Goal: Browse casually: Explore the website without a specific task or goal

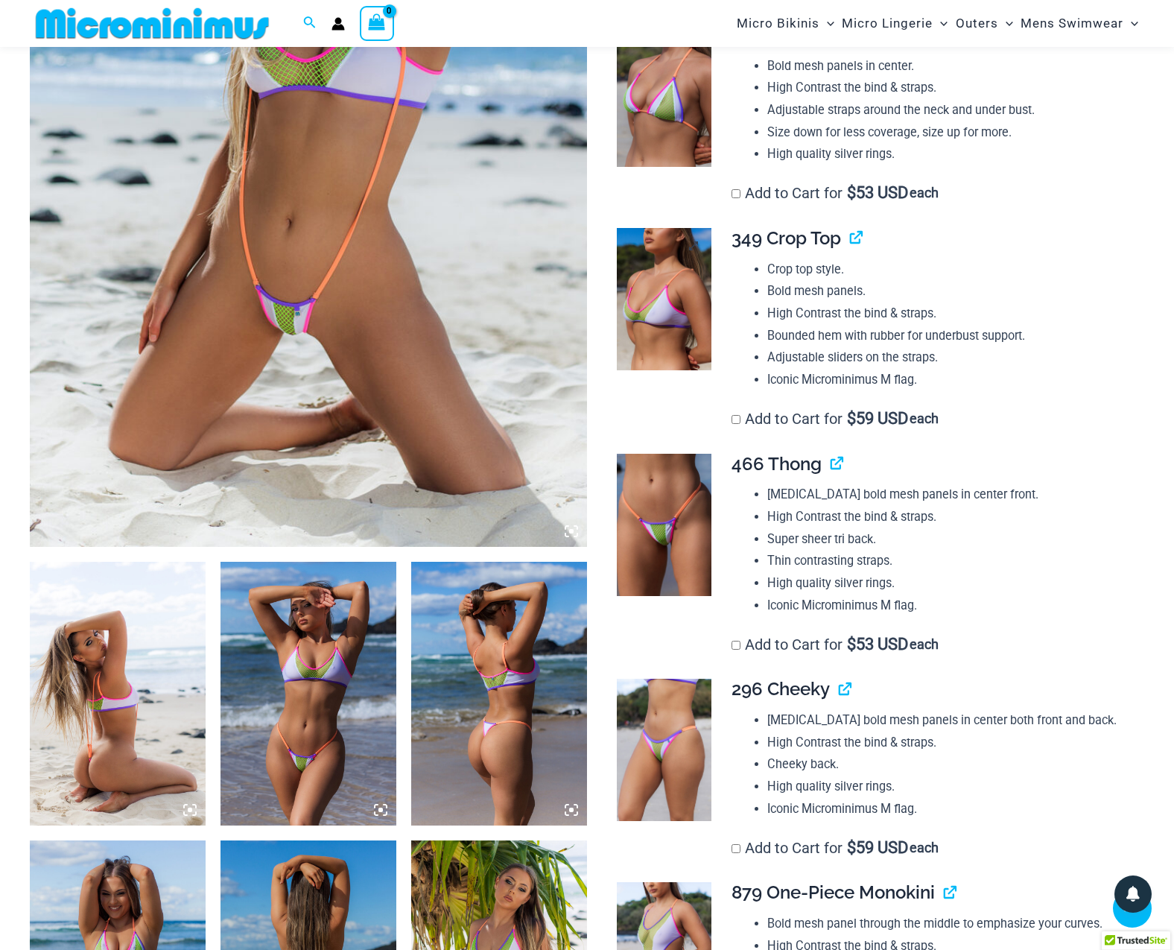
scroll to position [841, 0]
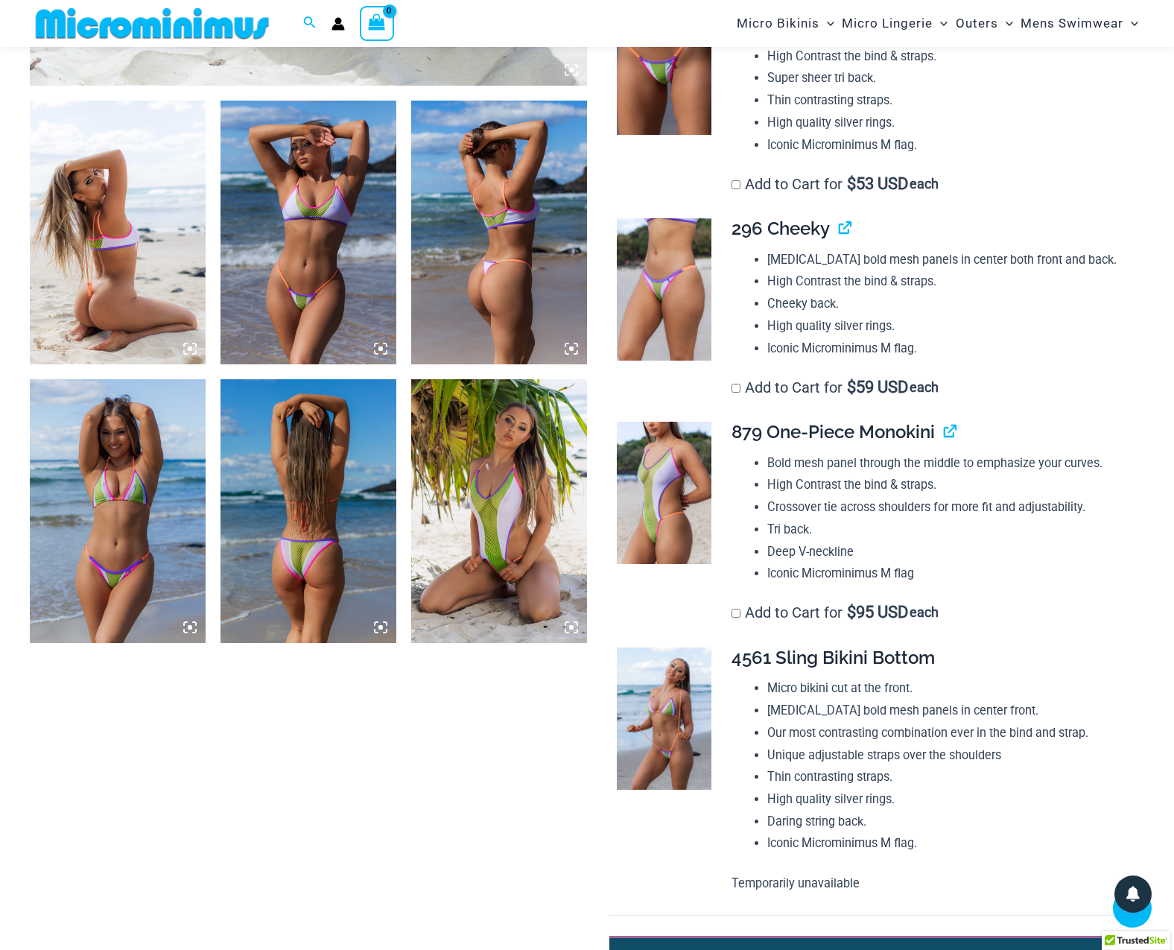
click at [519, 462] on img at bounding box center [499, 511] width 176 height 264
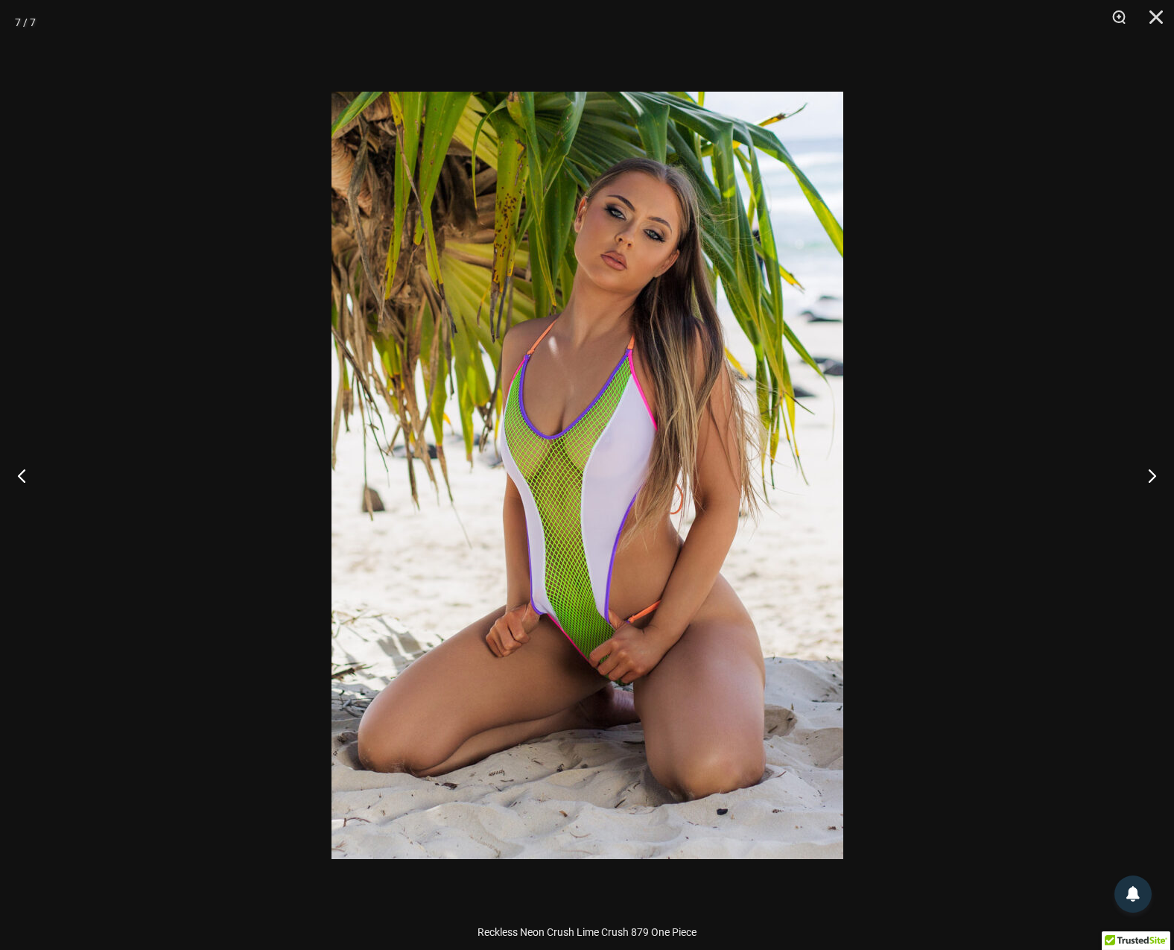
click at [198, 314] on div at bounding box center [587, 475] width 1174 height 950
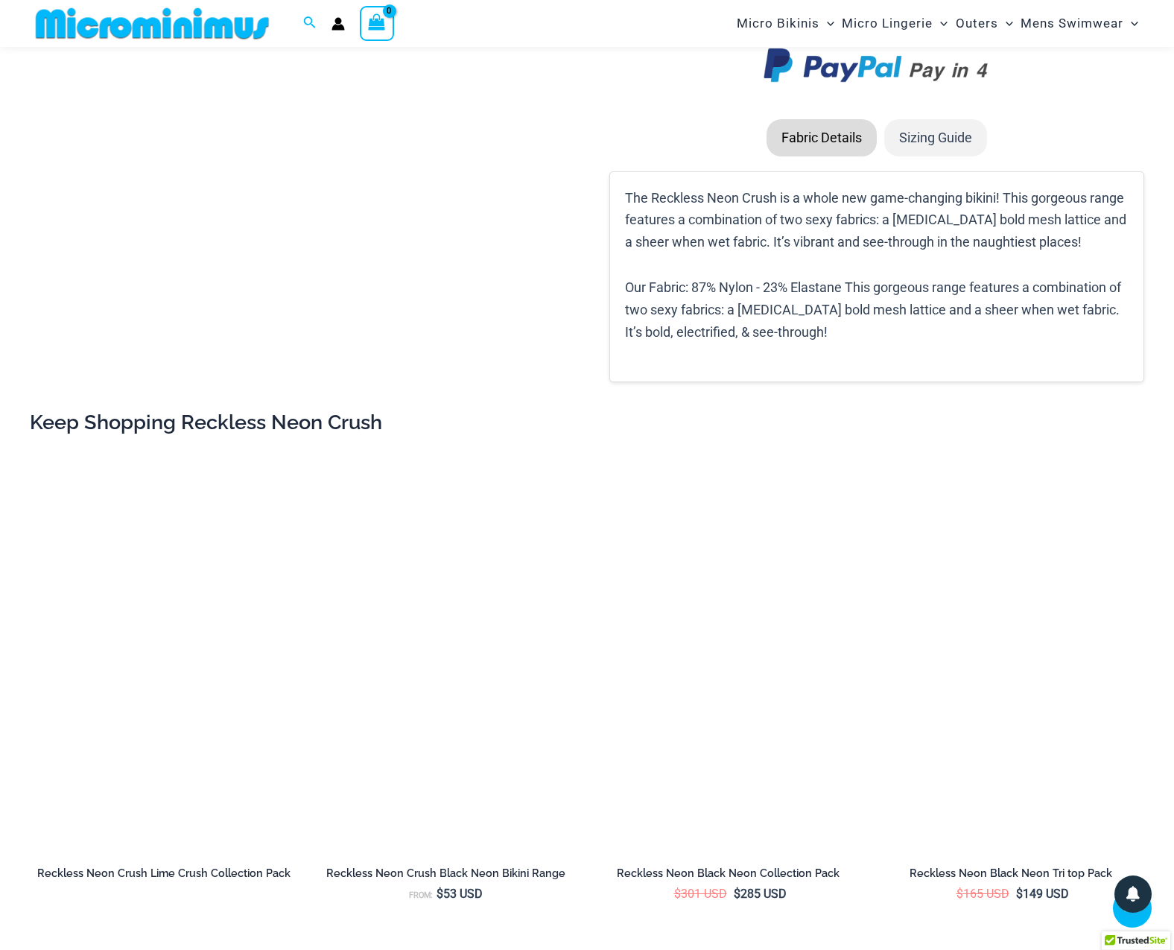
scroll to position [2616, 0]
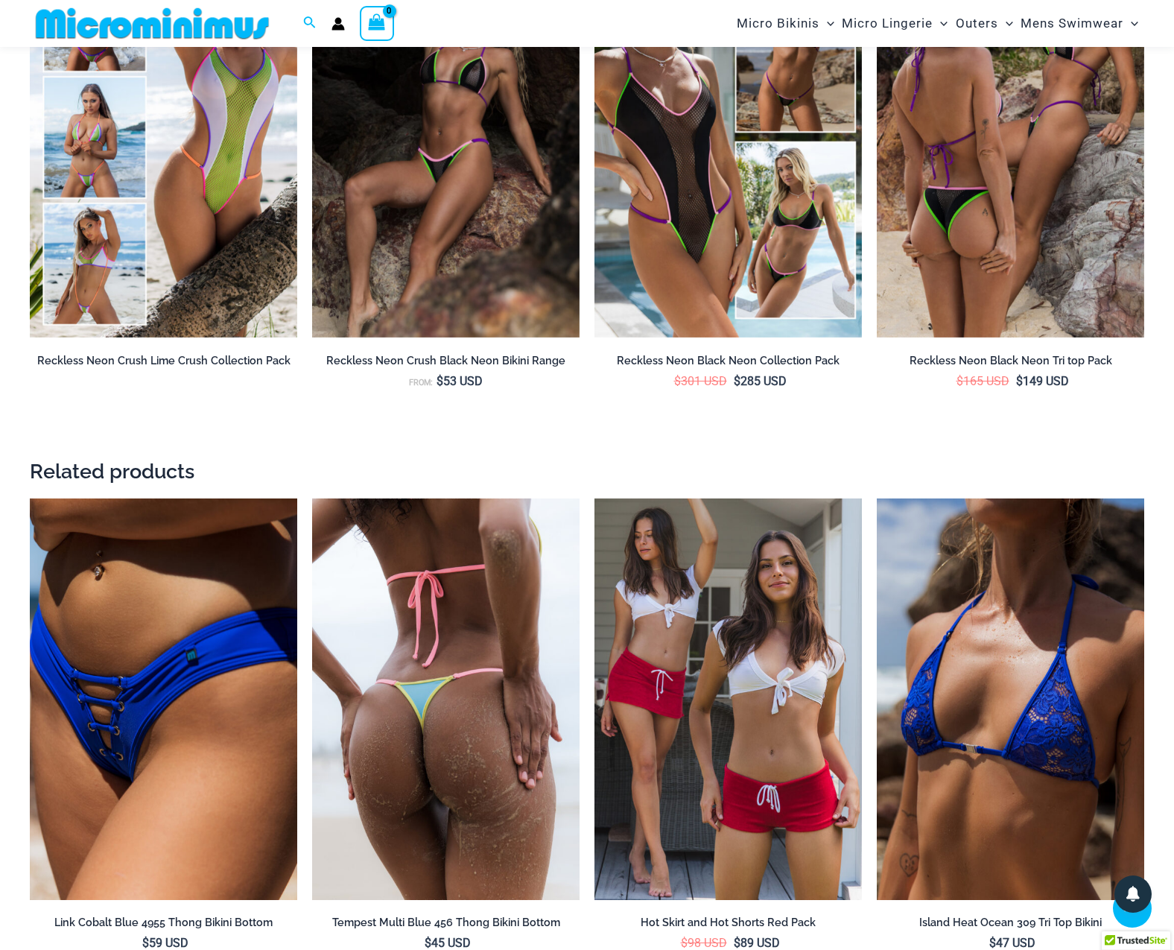
click at [515, 634] on img at bounding box center [446, 699] width 268 height 402
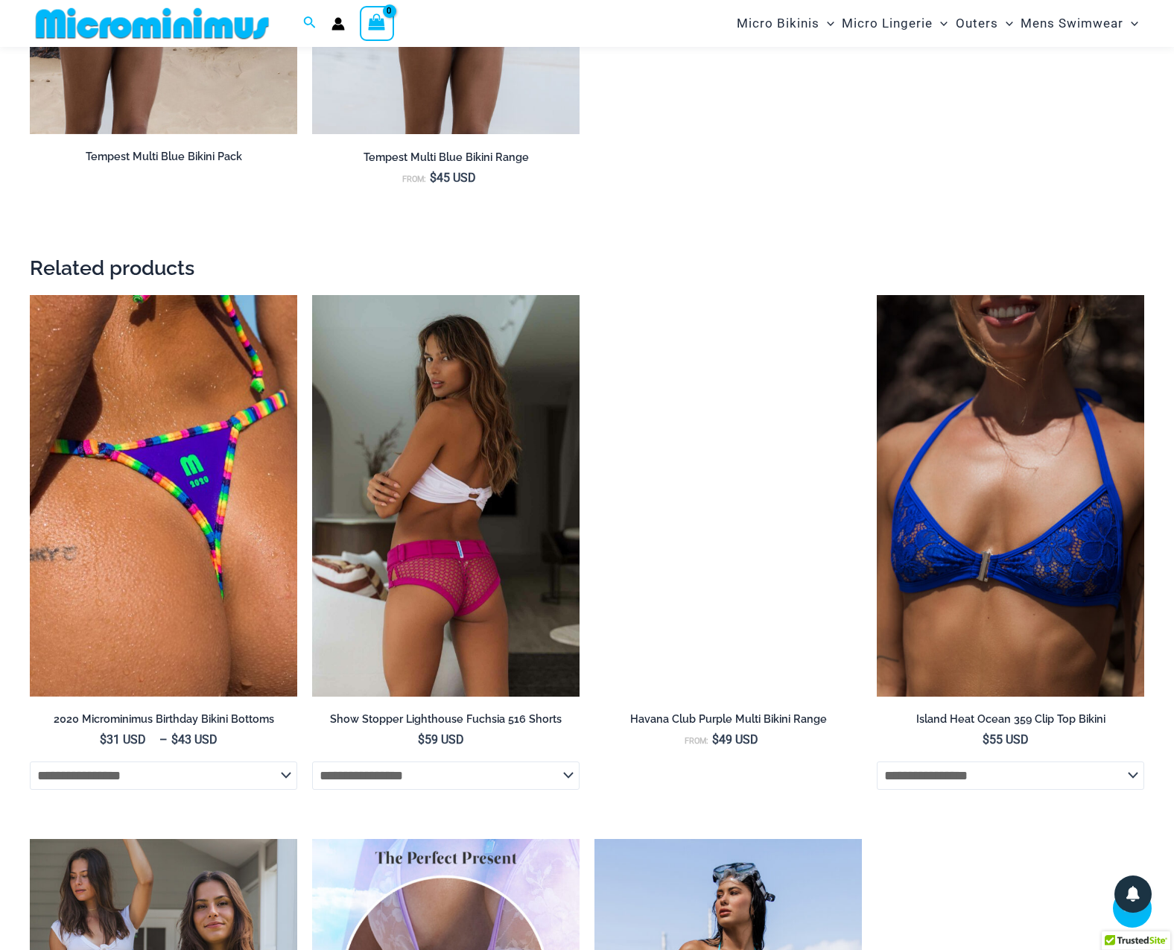
scroll to position [2033, 0]
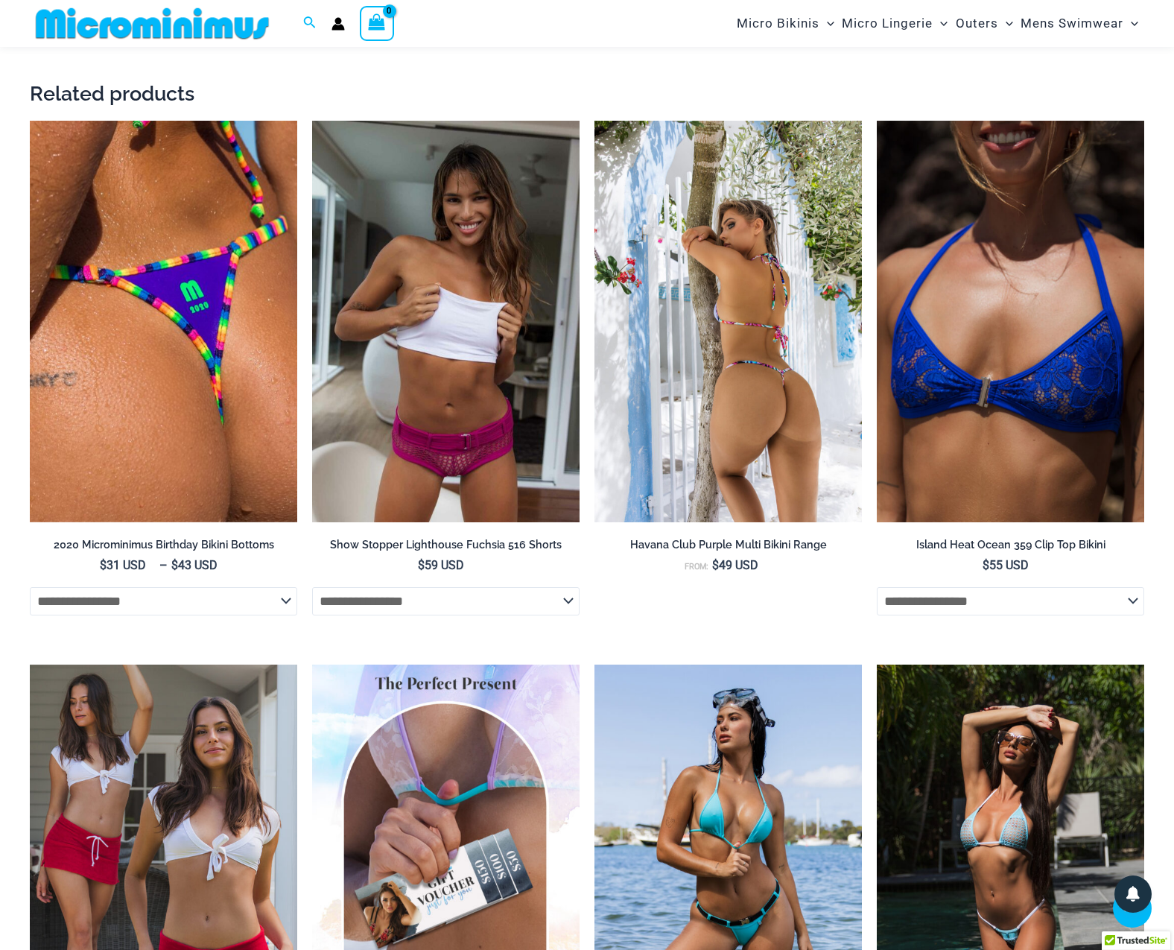
click at [705, 417] on img at bounding box center [729, 322] width 268 height 402
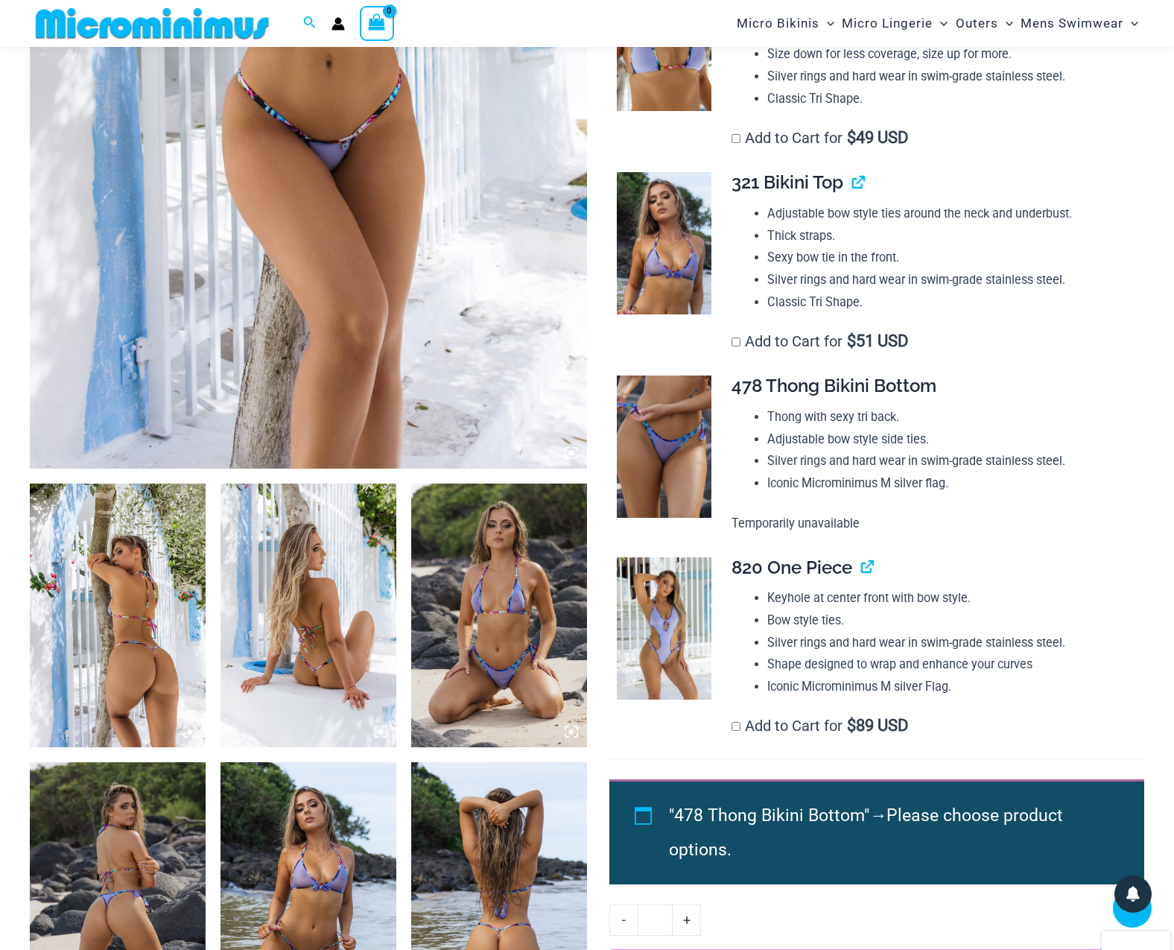
scroll to position [1012, 0]
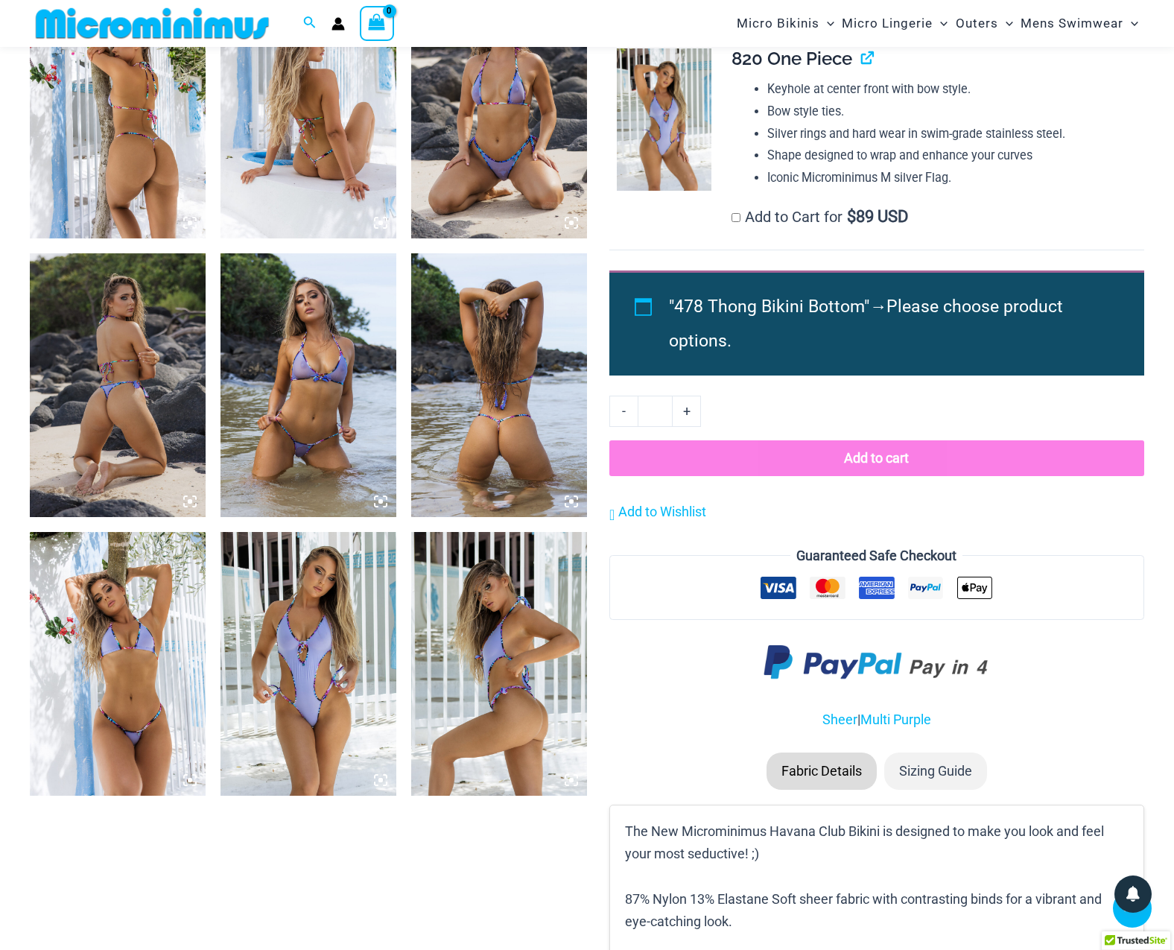
click at [279, 382] on img at bounding box center [309, 385] width 176 height 264
